Goal: Information Seeking & Learning: Learn about a topic

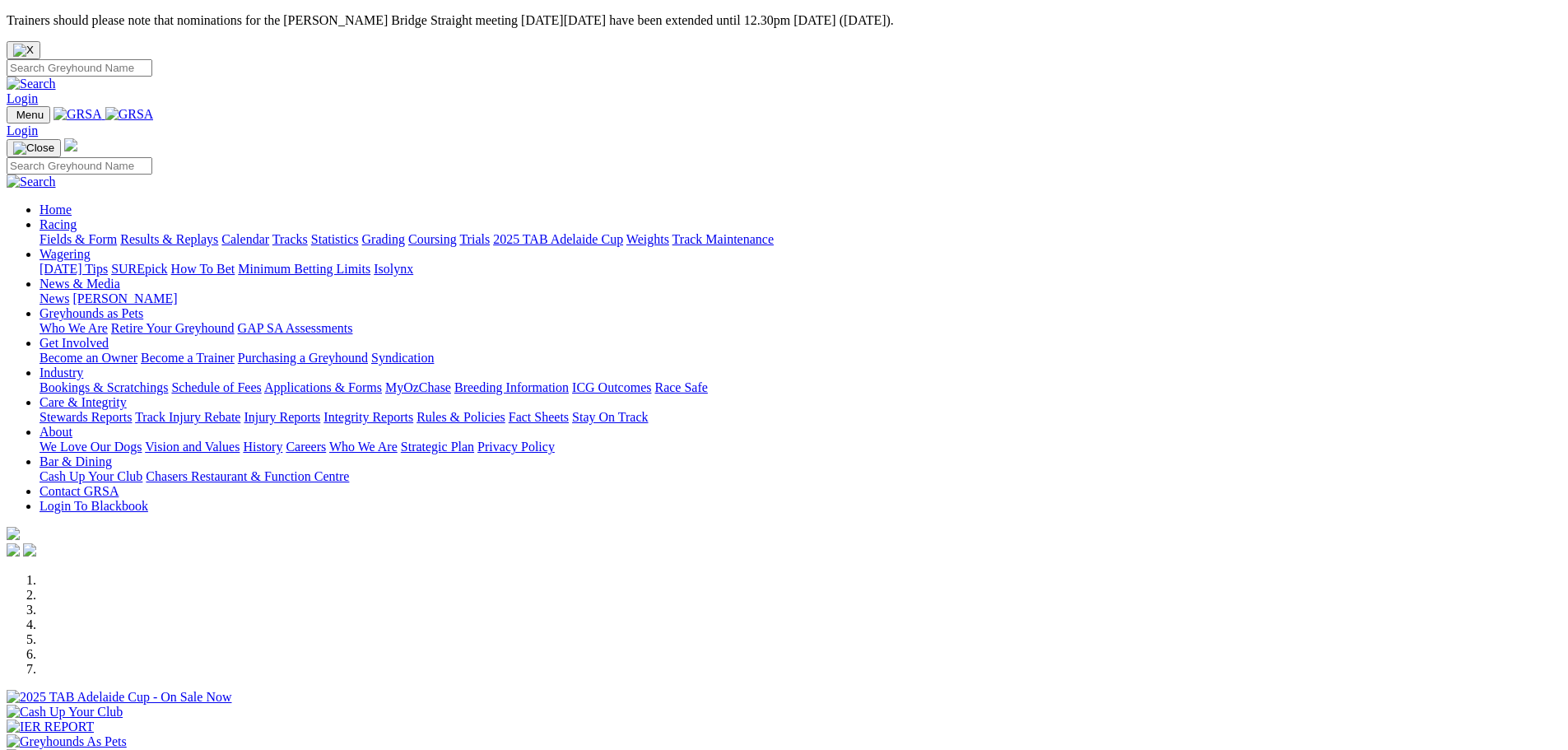
scroll to position [412, 0]
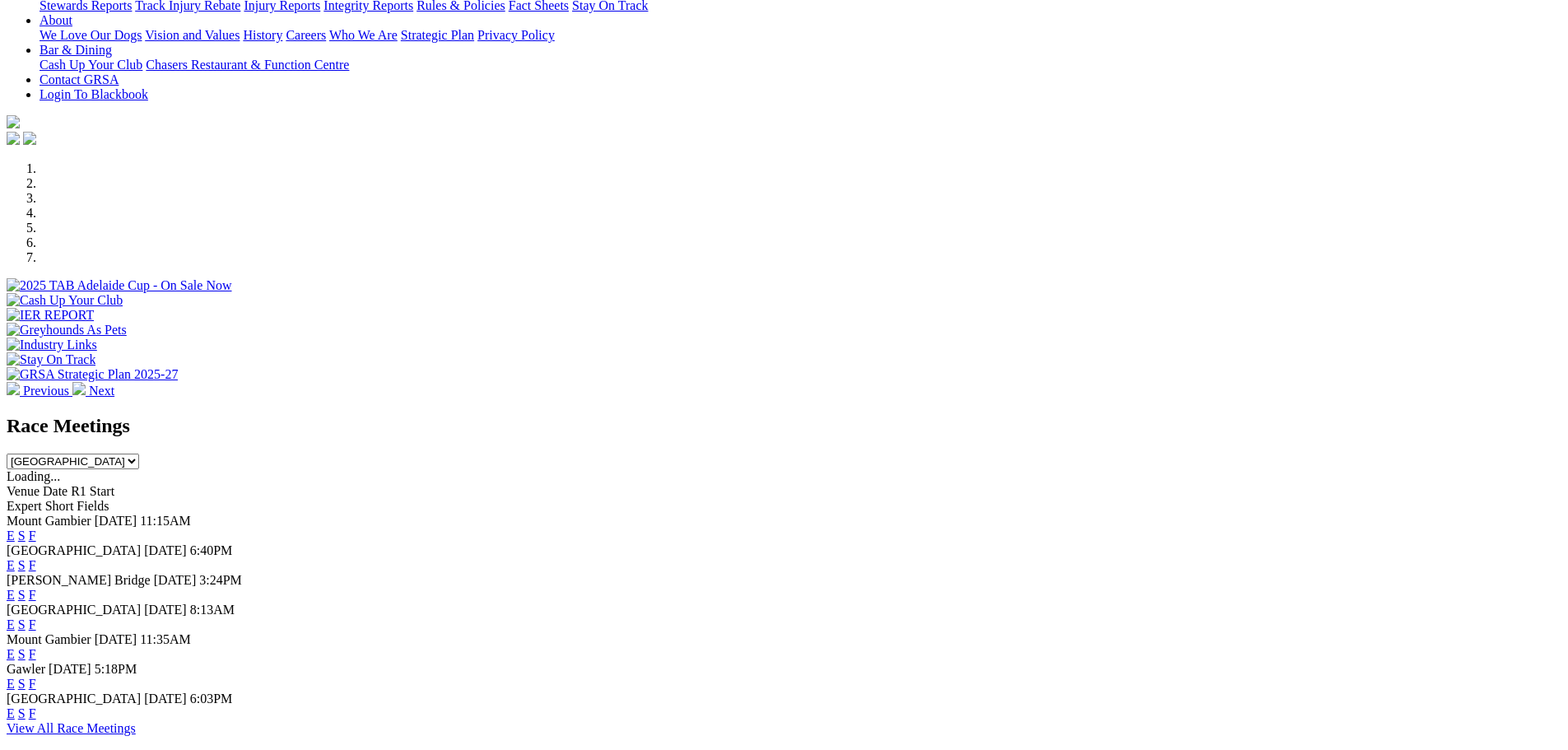
click at [15, 558] on link "E" at bounding box center [10, 565] width 8 height 14
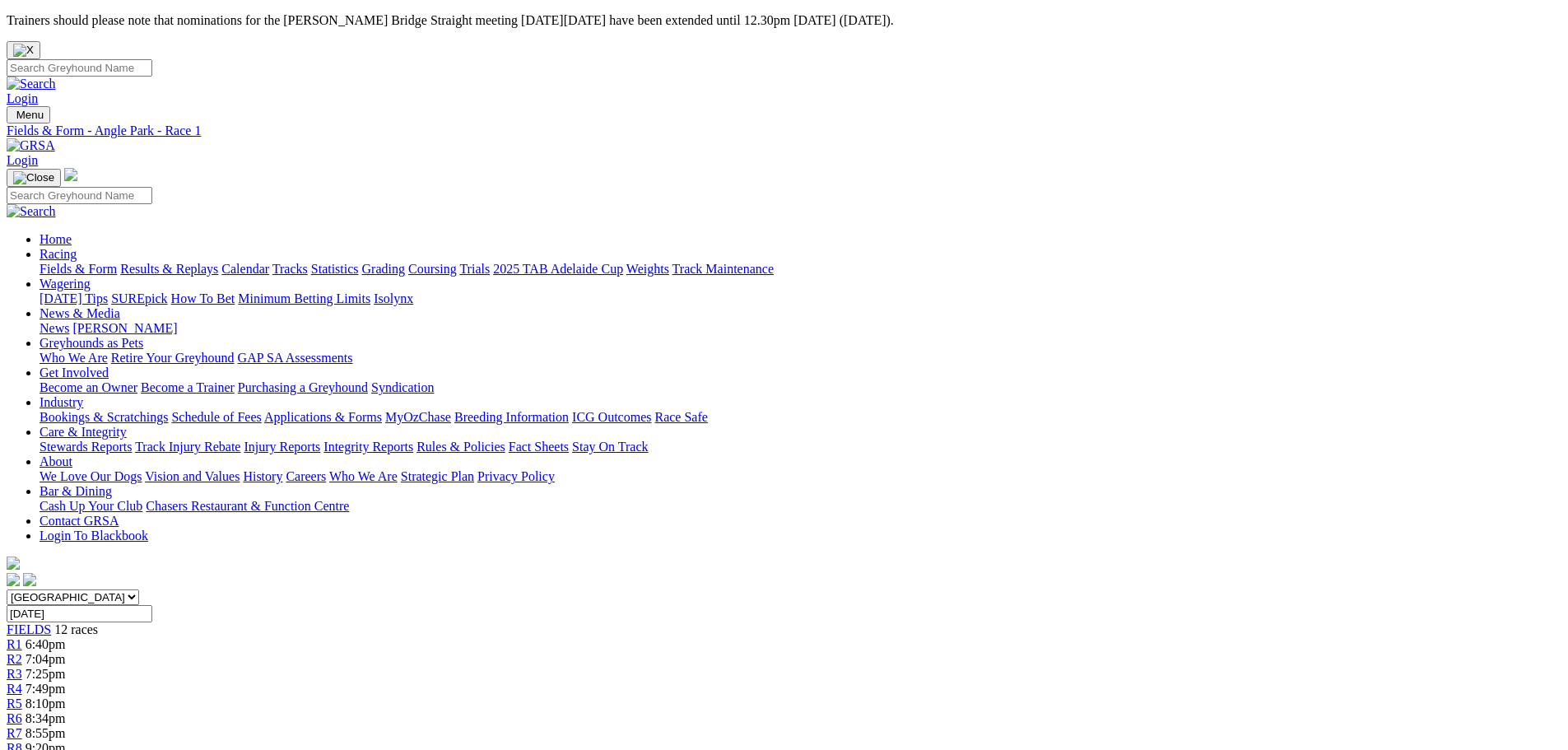
click at [218, 262] on link "Results & Replays" at bounding box center [169, 269] width 98 height 14
click at [489, 262] on link "Trials" at bounding box center [474, 269] width 30 height 14
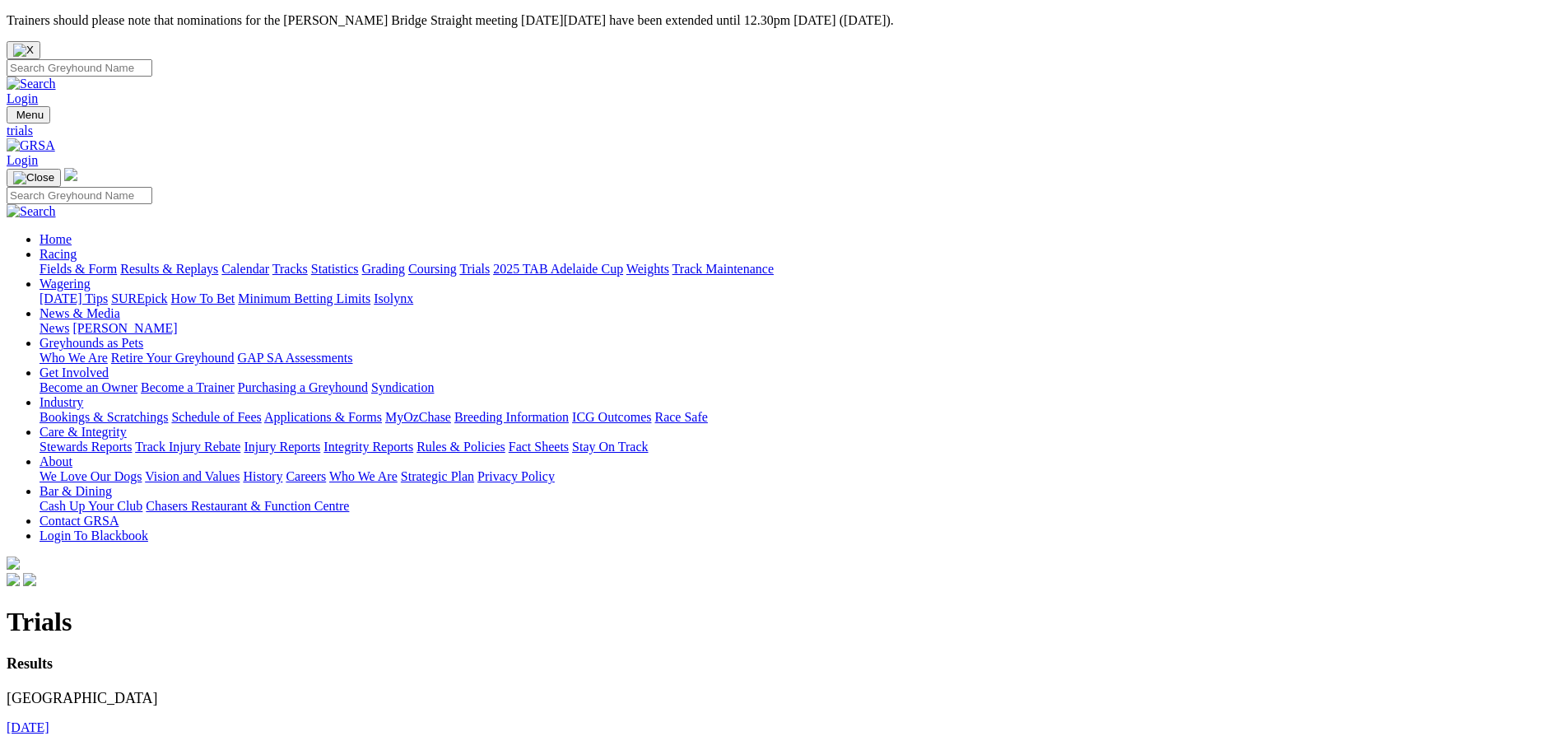
click at [50, 748] on link "20th August 2025" at bounding box center [28, 755] width 43 height 14
click at [50, 720] on link "24th August 2025" at bounding box center [28, 727] width 43 height 14
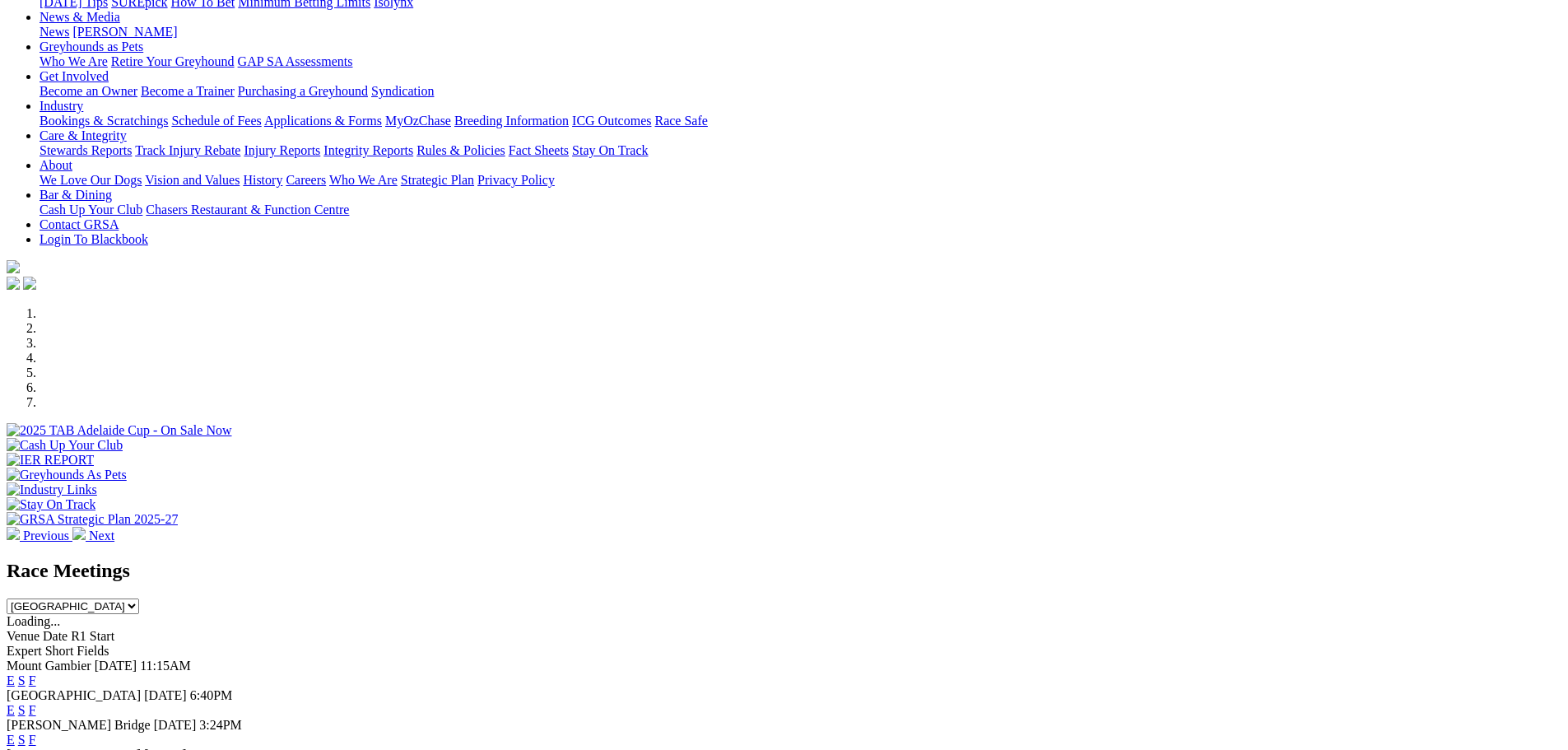
scroll to position [164, 0]
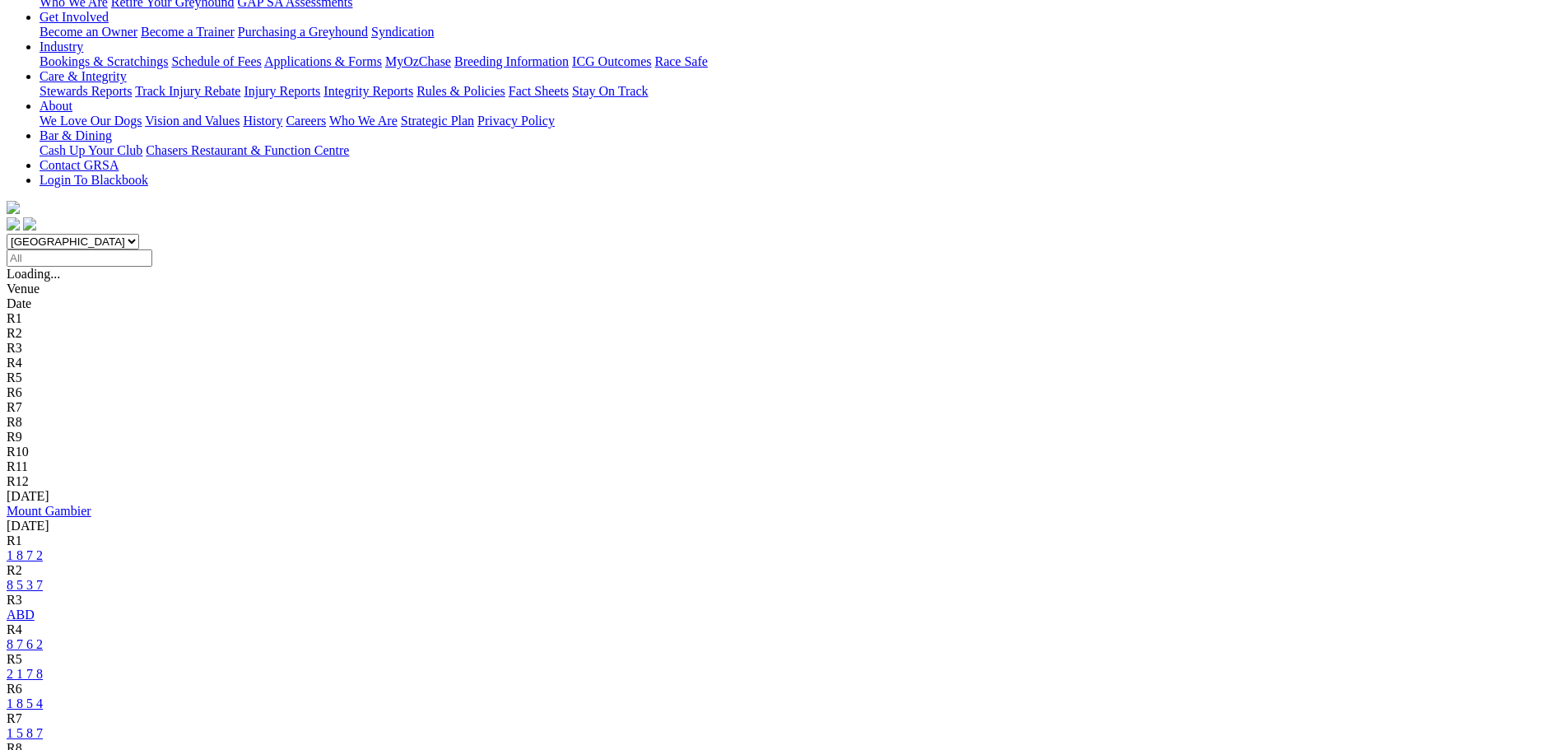
scroll to position [412, 0]
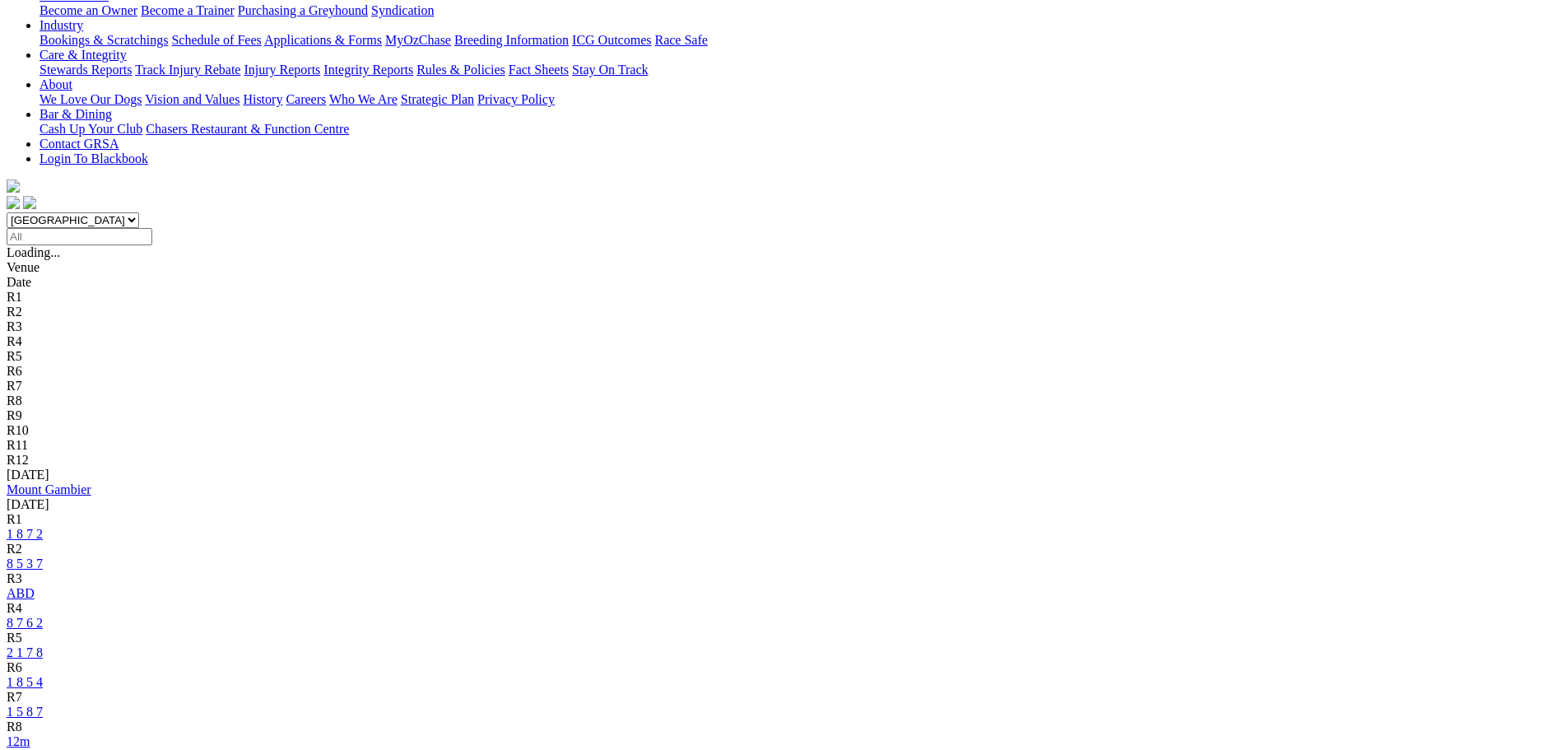
scroll to position [412, 0]
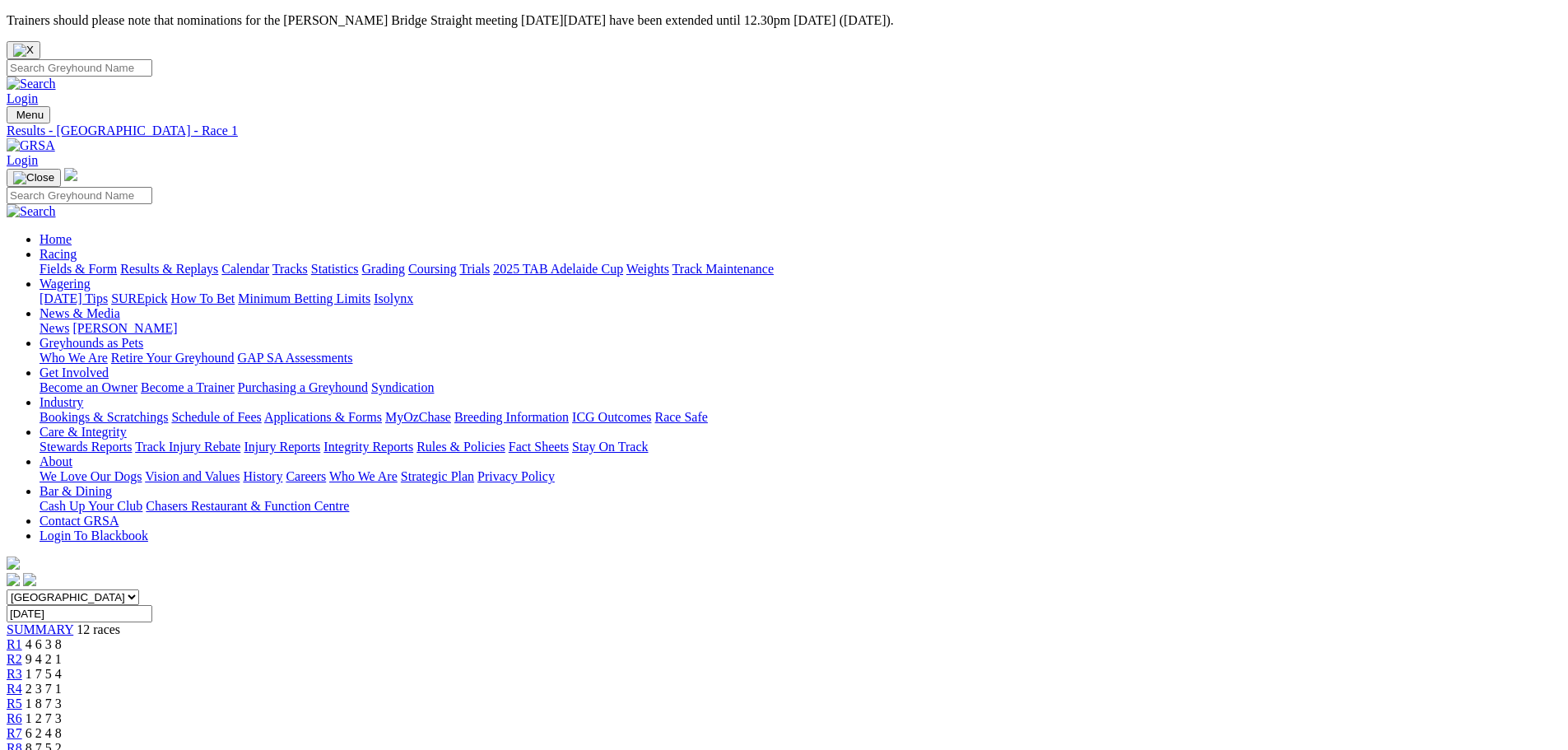
click at [116, 262] on link "Fields & Form" at bounding box center [77, 269] width 77 height 14
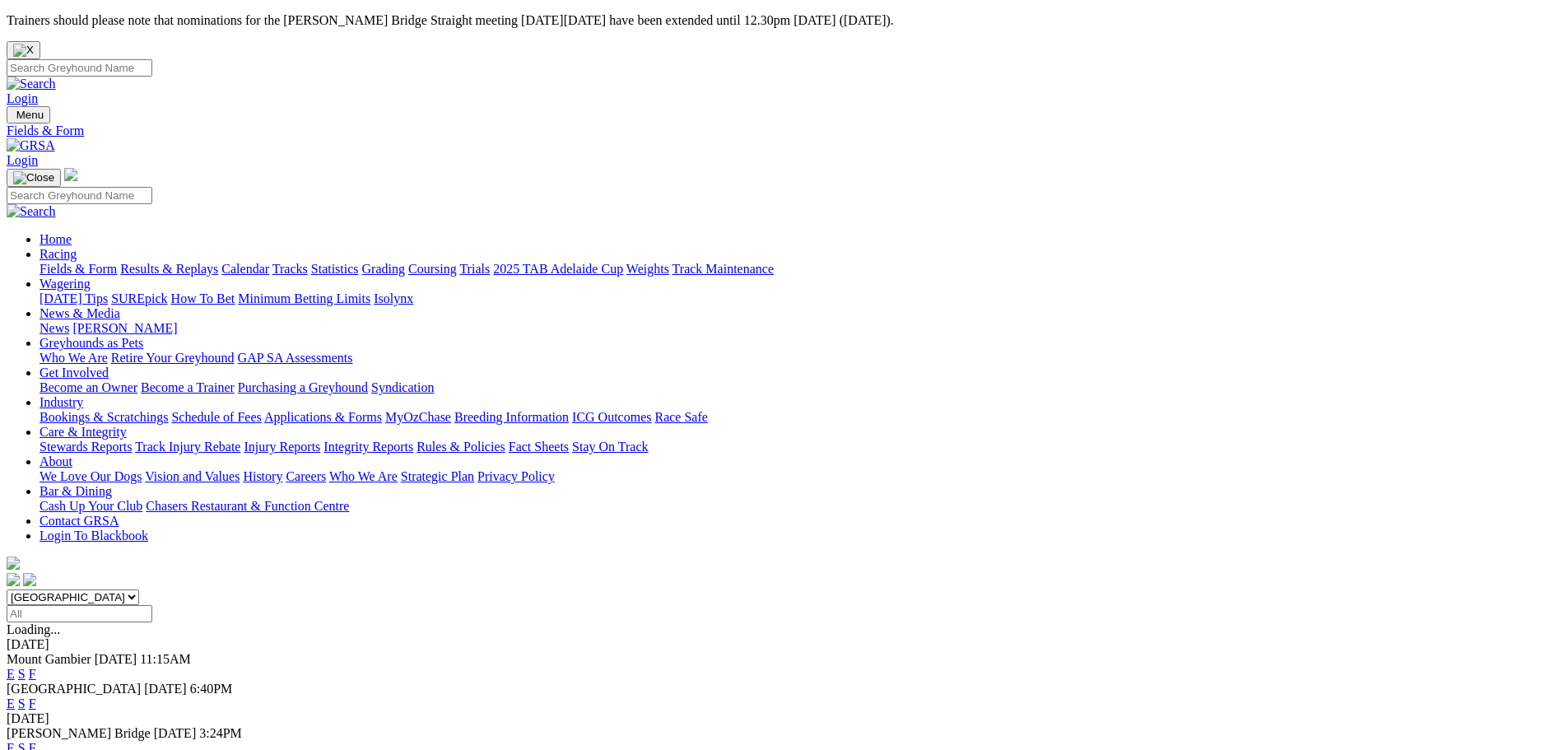
click at [15, 696] on link "E" at bounding box center [10, 703] width 8 height 14
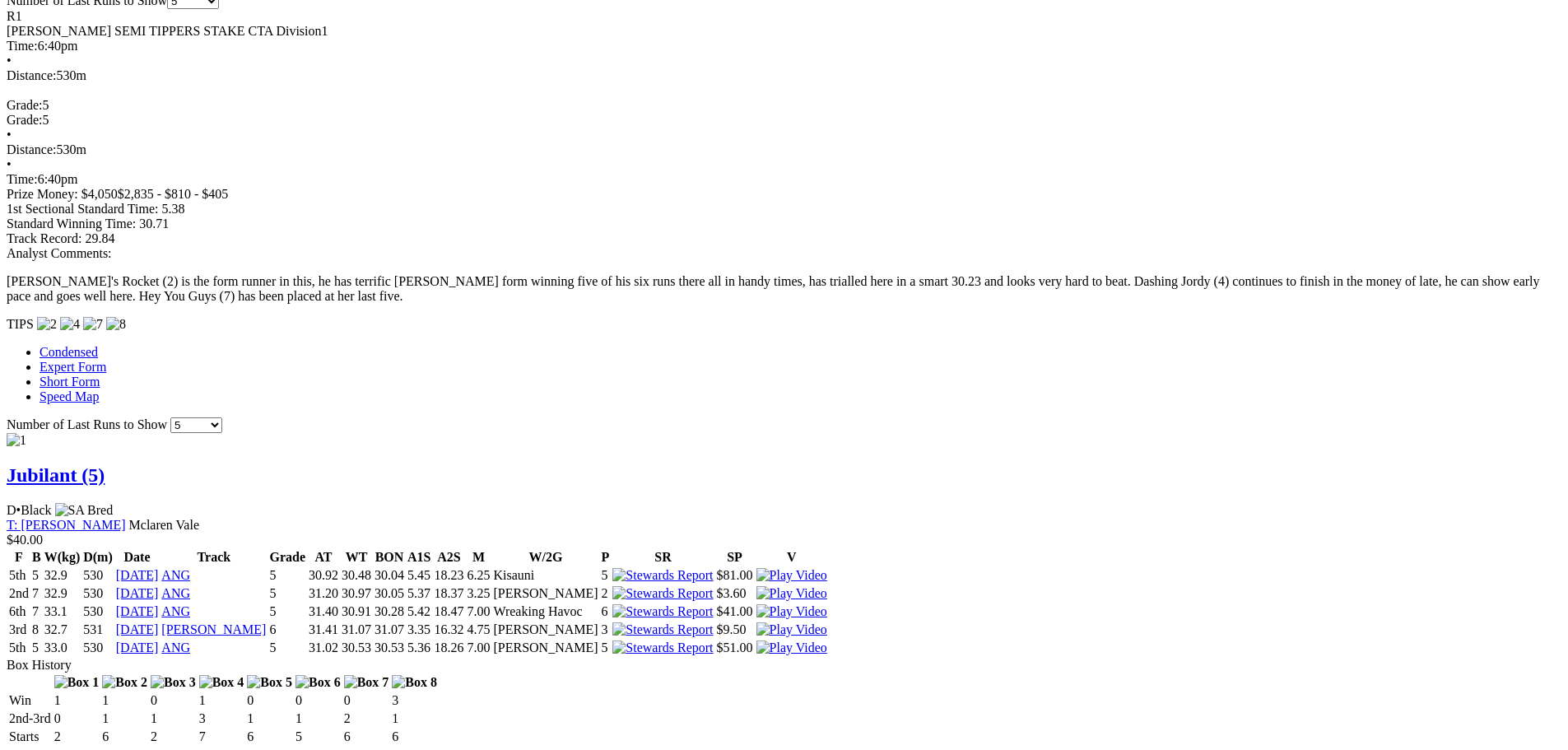
scroll to position [1317, 0]
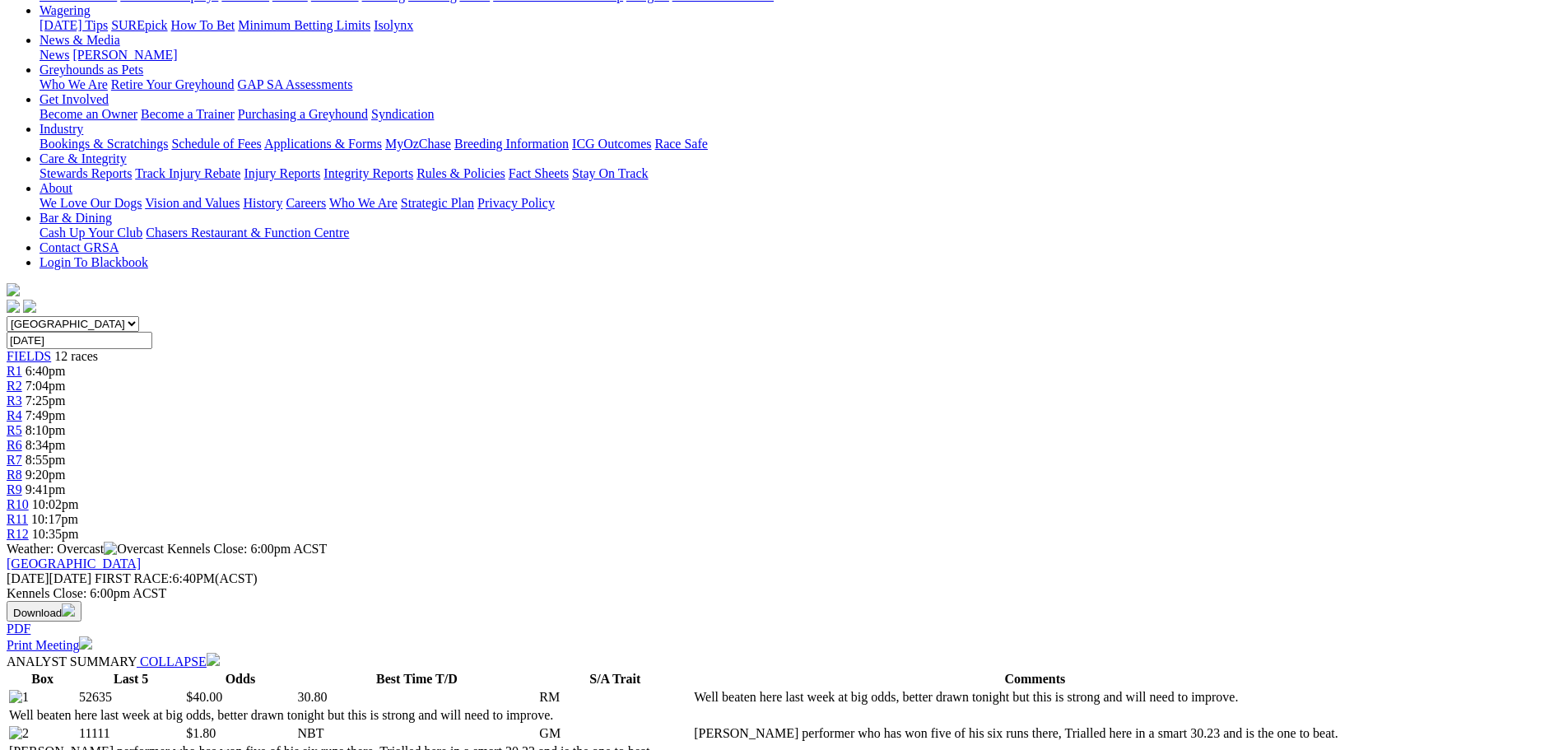
scroll to position [247, 0]
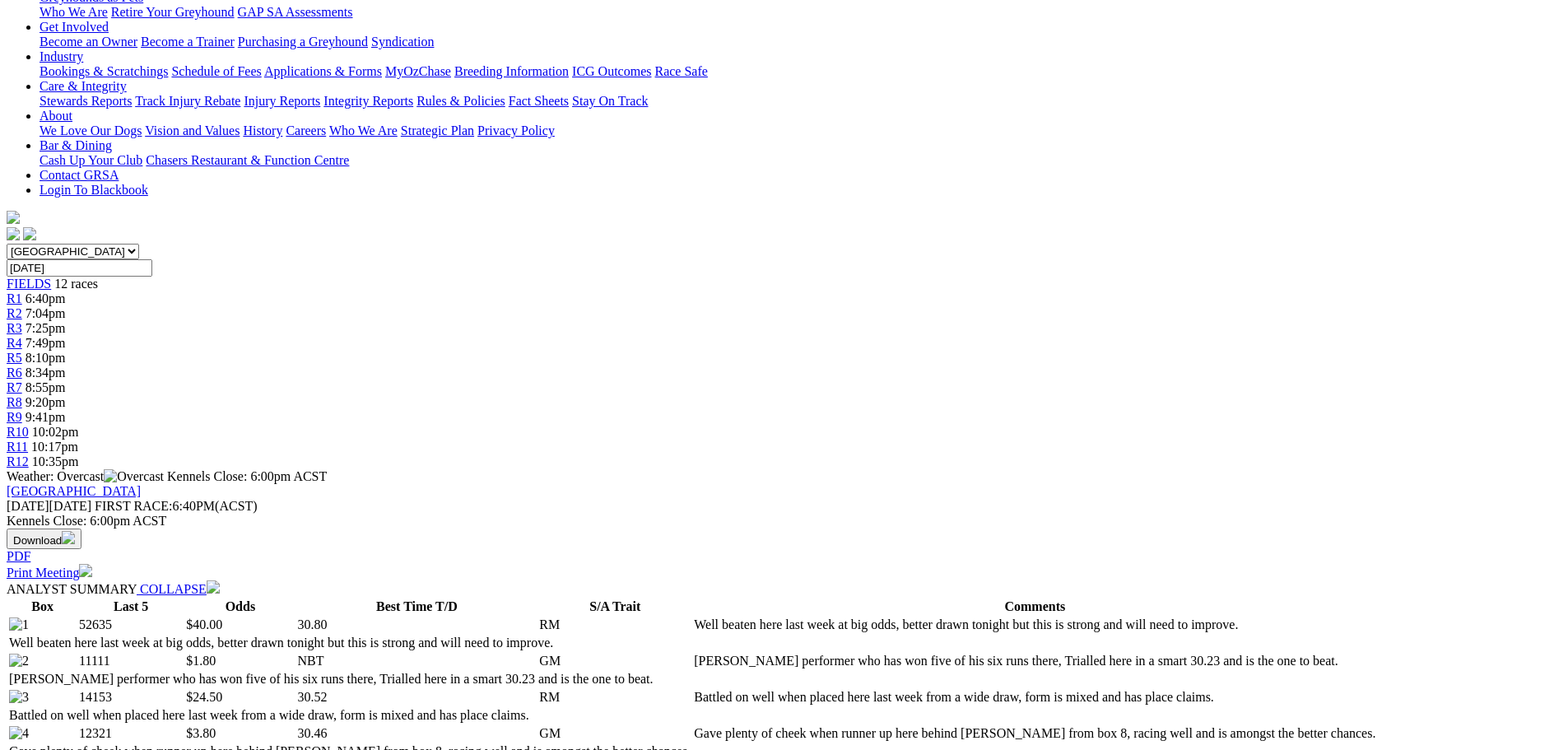
scroll to position [164, 0]
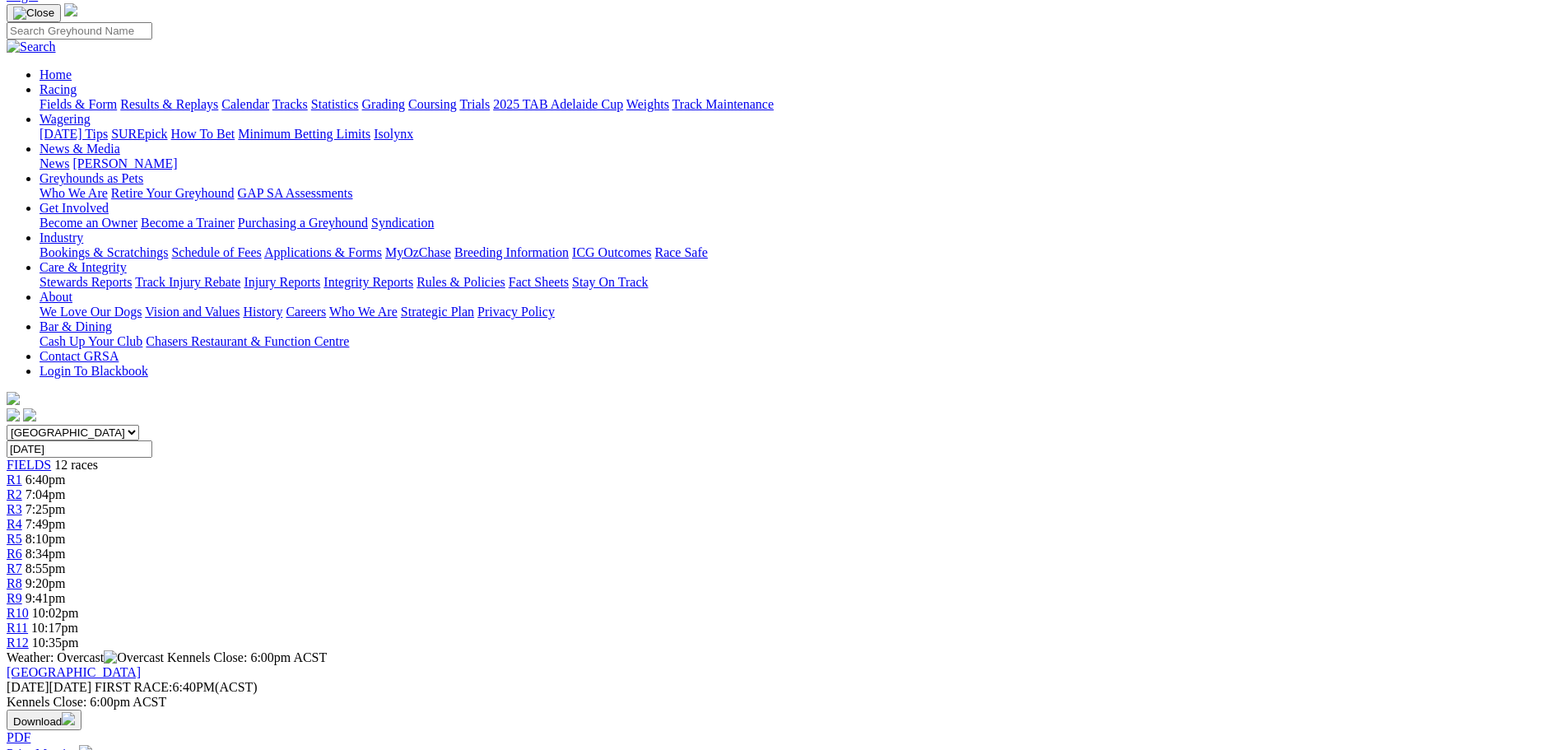
click at [23, 488] on link "R2" at bounding box center [15, 494] width 16 height 14
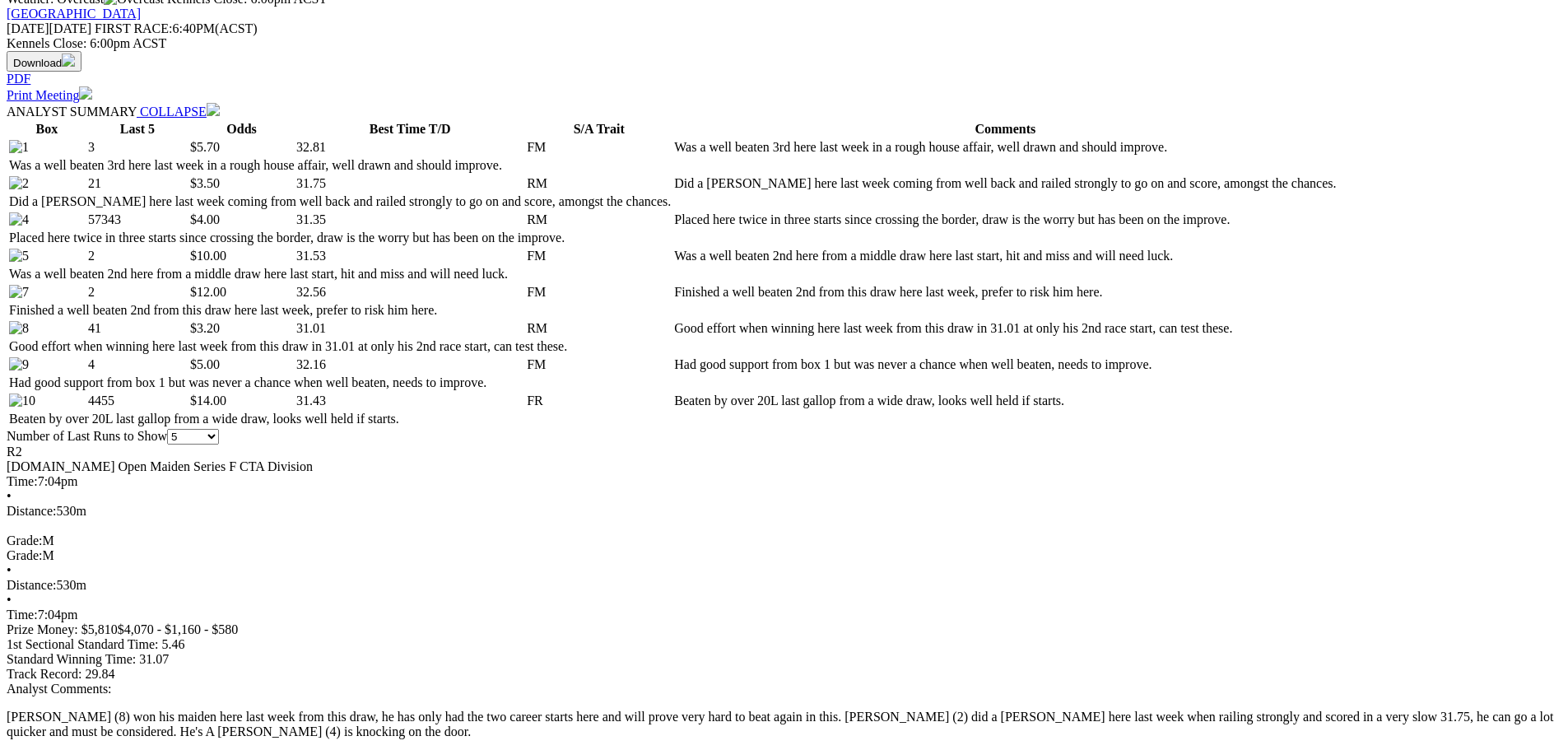
scroll to position [576, 0]
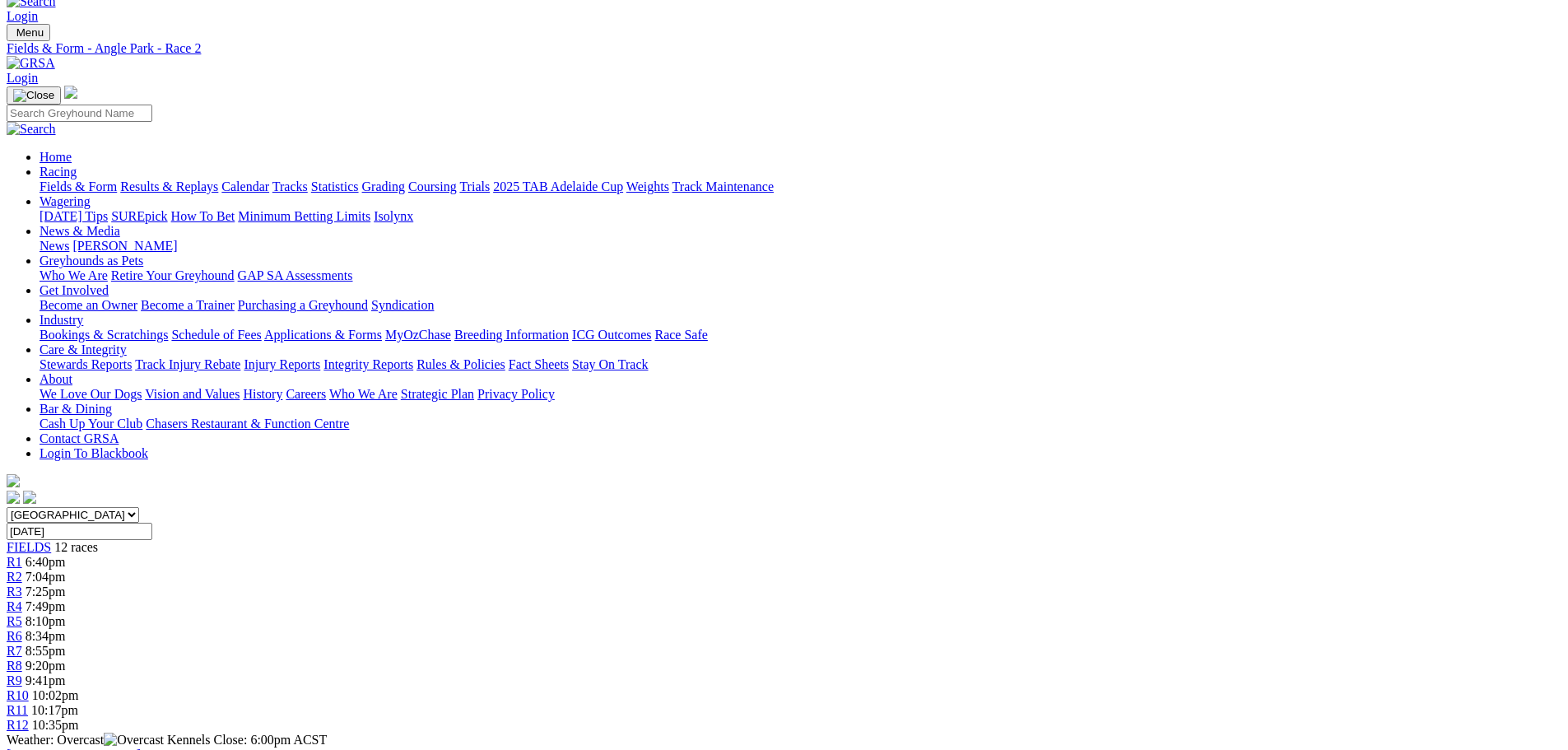
click at [489, 179] on link "Trials" at bounding box center [474, 186] width 30 height 14
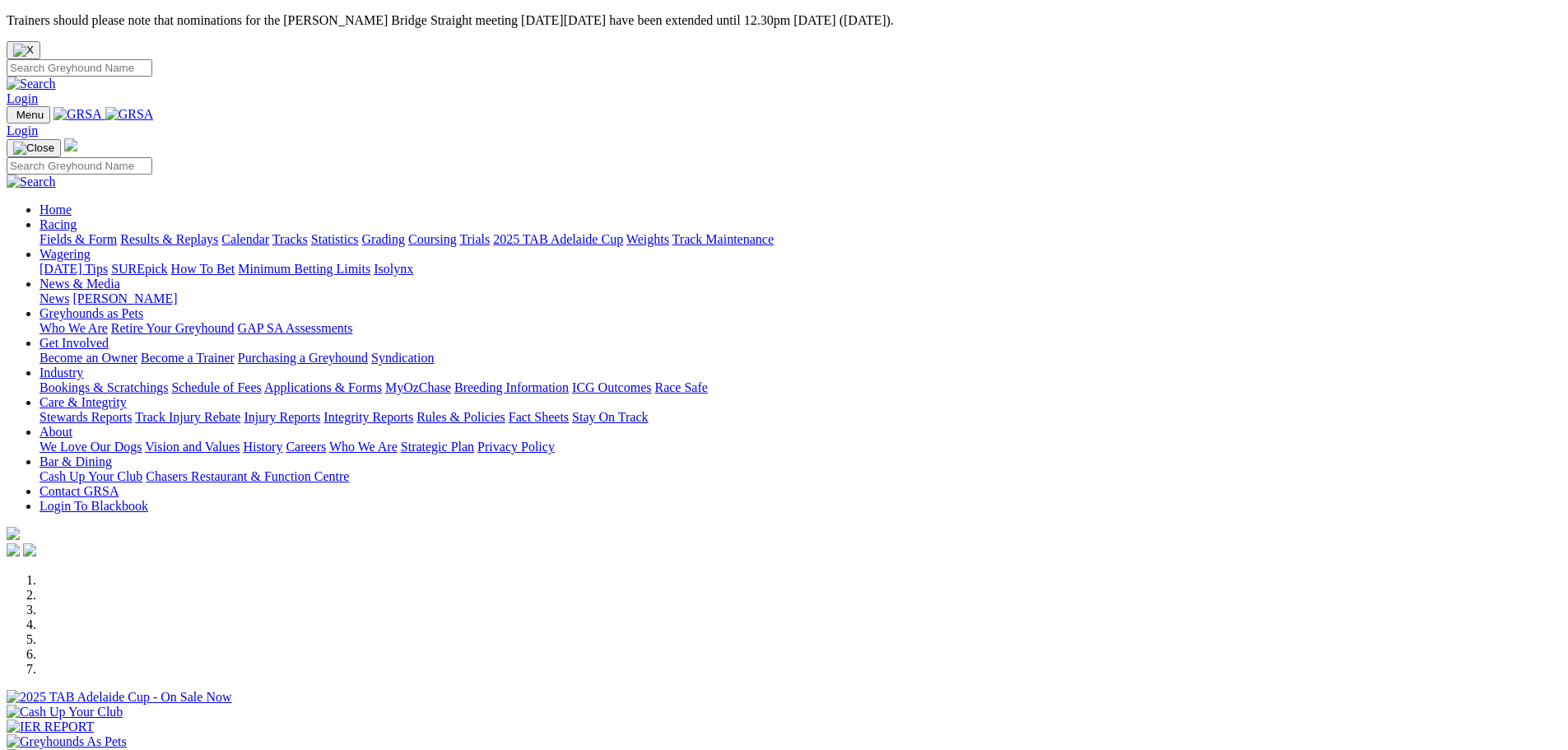
scroll to position [494, 0]
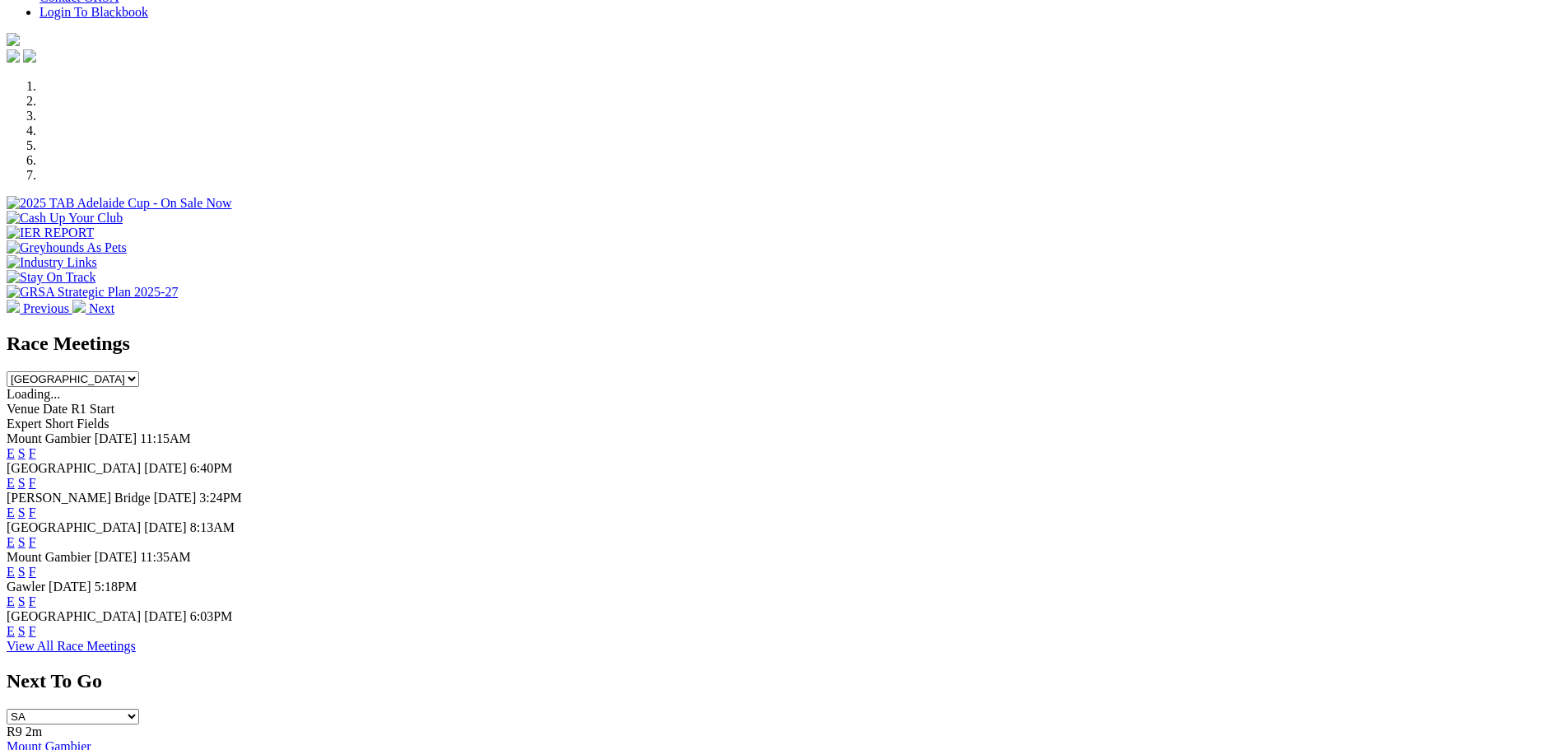
click at [15, 446] on link "E" at bounding box center [10, 453] width 8 height 14
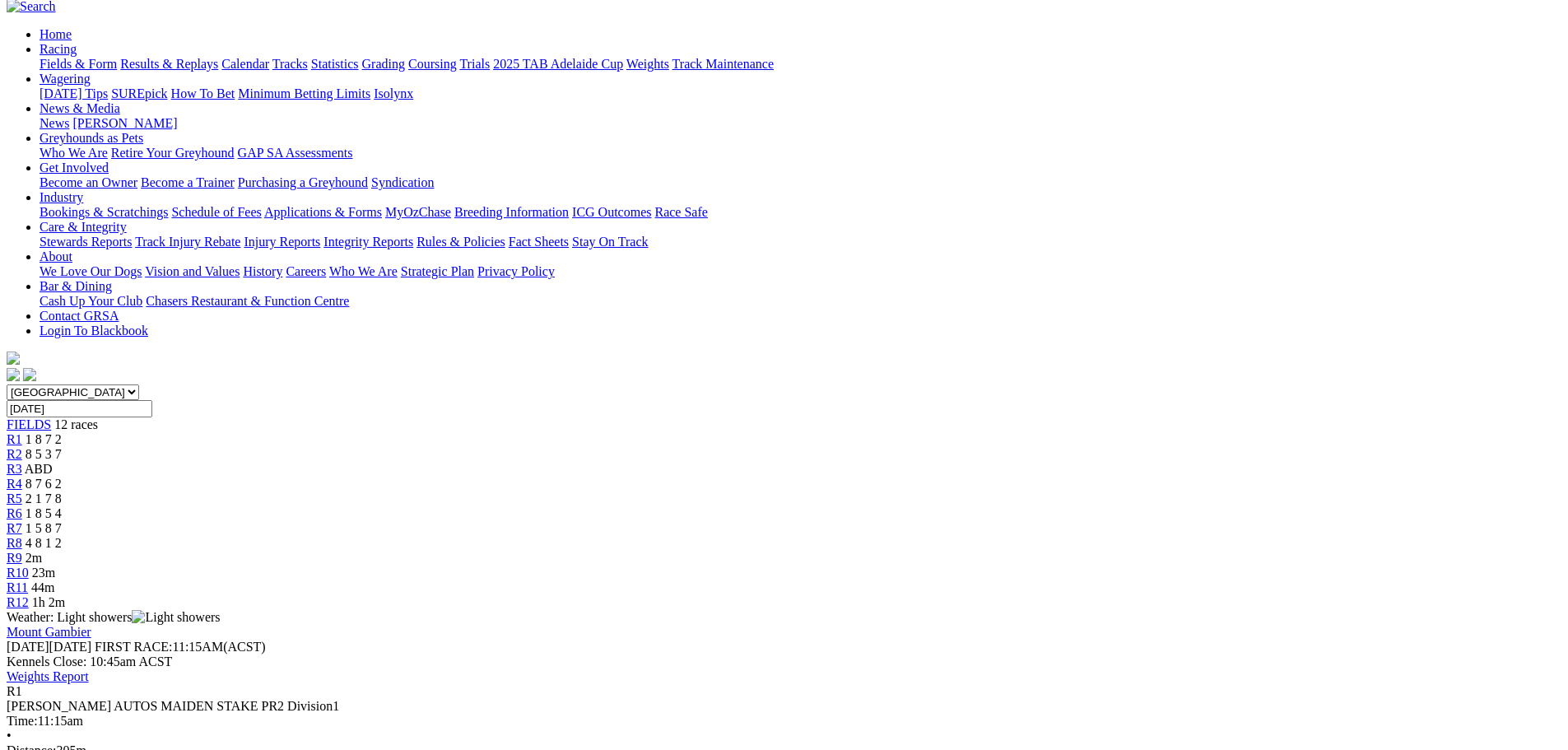
scroll to position [83, 0]
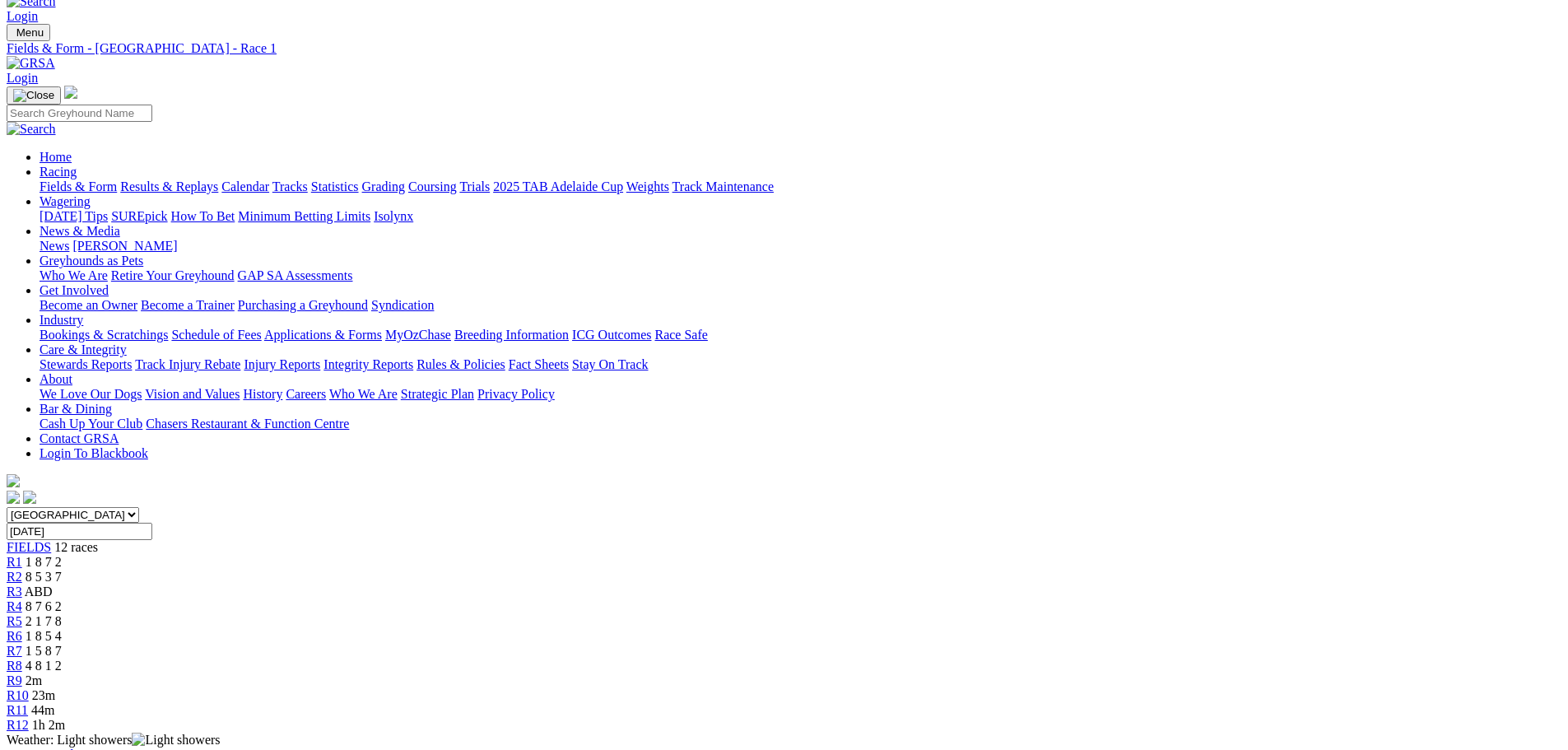
click at [23, 674] on span "R9" at bounding box center [15, 680] width 16 height 14
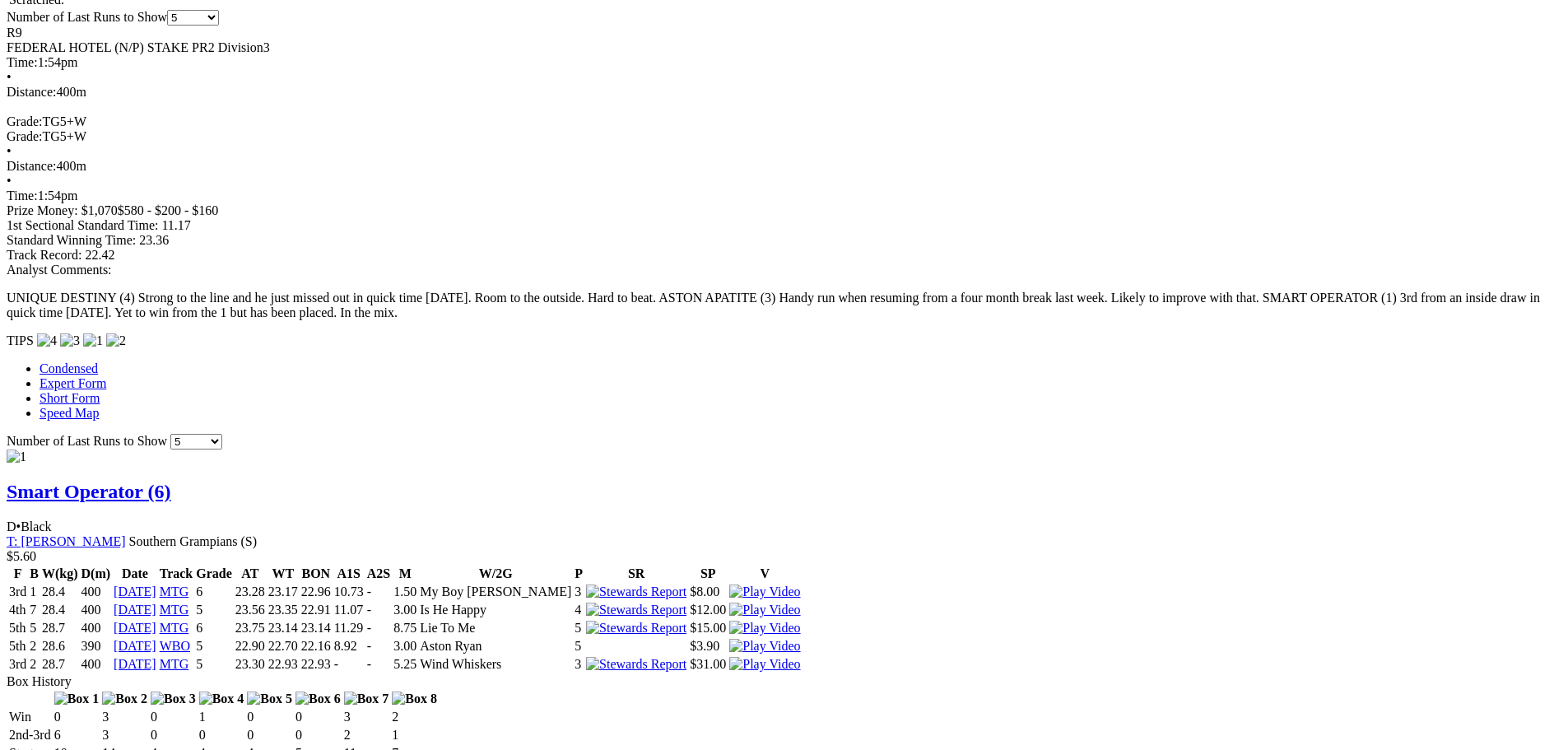
scroll to position [1235, 0]
